Goal: Navigation & Orientation: Understand site structure

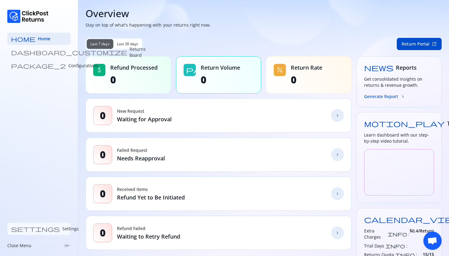
click at [62, 231] on p "Settings" at bounding box center [70, 229] width 16 height 6
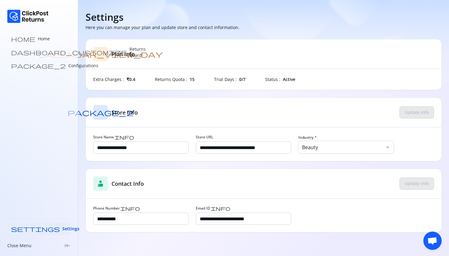
click at [68, 64] on p "Configurations" at bounding box center [83, 66] width 30 height 6
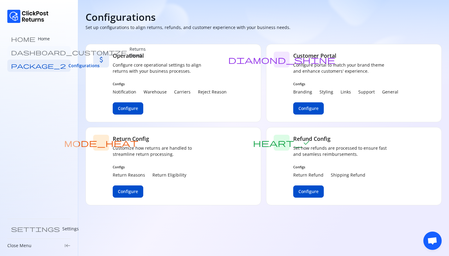
click at [129, 49] on p "Returns Board" at bounding box center [137, 52] width 16 height 12
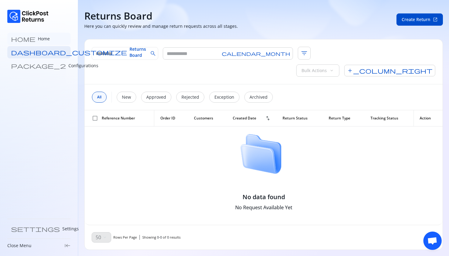
click at [38, 41] on p "Home" at bounding box center [44, 39] width 12 height 6
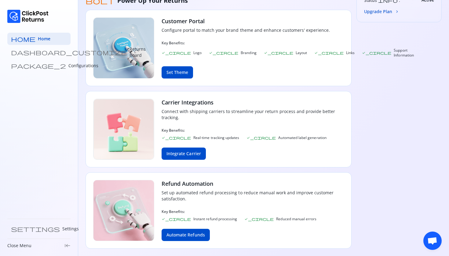
scroll to position [263, 0]
